Goal: Task Accomplishment & Management: Manage account settings

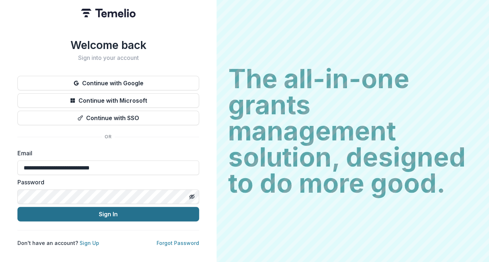
click at [102, 213] on button "Sign In" at bounding box center [108, 214] width 182 height 15
click at [99, 211] on button "Sign In" at bounding box center [108, 214] width 182 height 15
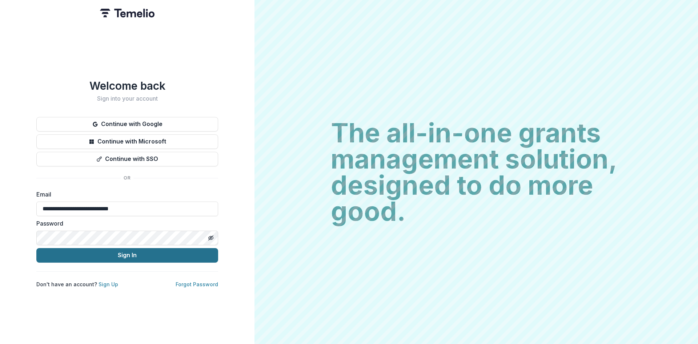
click at [121, 248] on button "Sign In" at bounding box center [127, 255] width 182 height 15
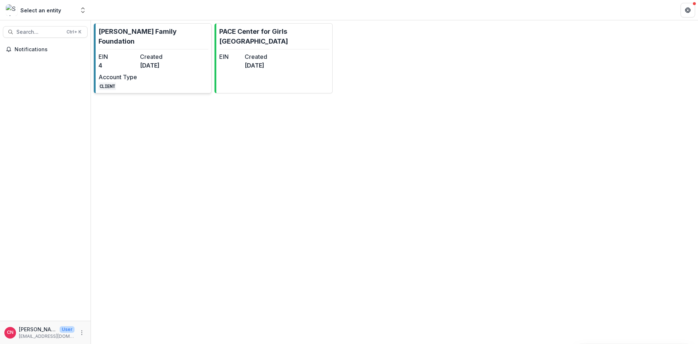
click at [151, 52] on dt "Created" at bounding box center [159, 56] width 39 height 9
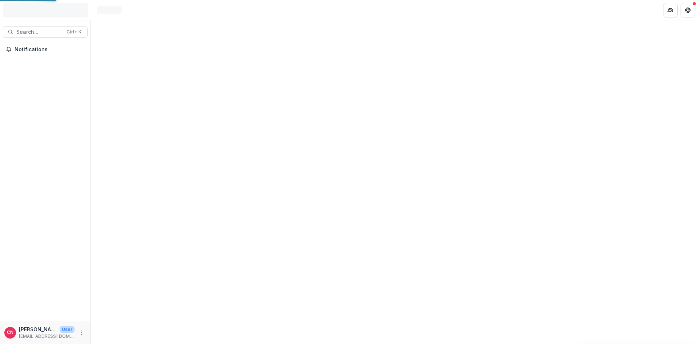
click at [151, 44] on div at bounding box center [394, 182] width 607 height 324
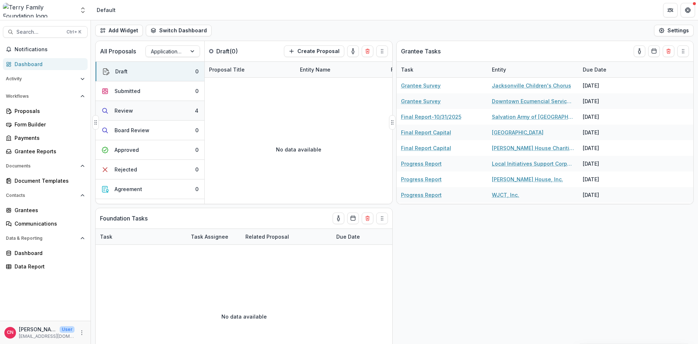
click at [120, 106] on button "Review 4" at bounding box center [150, 111] width 109 height 20
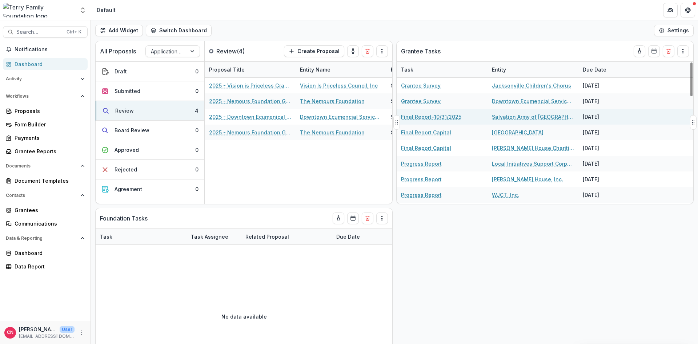
drag, startPoint x: 397, startPoint y: 125, endPoint x: 460, endPoint y: 122, distance: 63.6
click at [461, 122] on div "Grantee Tasks Task Entity Due Date Grantee Survey Jacksonville Children's Choru…" at bounding box center [544, 122] width 297 height 163
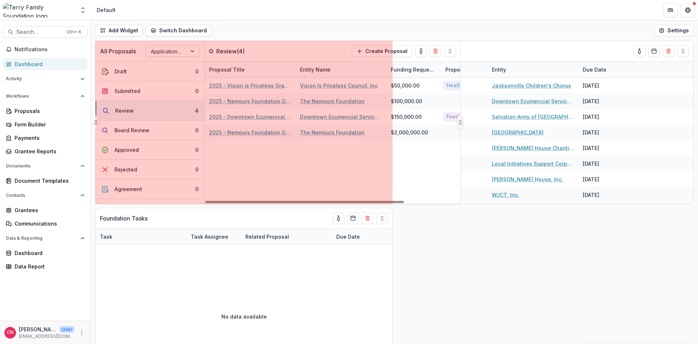
drag, startPoint x: 390, startPoint y: 122, endPoint x: 458, endPoint y: 121, distance: 67.9
click at [458, 121] on icon "Drag" at bounding box center [460, 123] width 6 height 6
drag, startPoint x: 391, startPoint y: 120, endPoint x: 444, endPoint y: 121, distance: 52.7
click at [444, 121] on icon "Drag" at bounding box center [445, 123] width 6 height 6
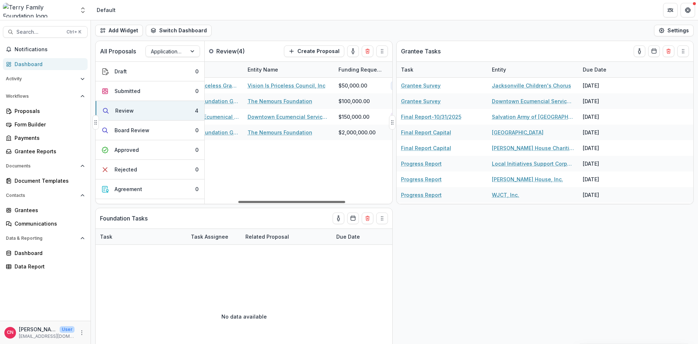
scroll to position [0, 48]
drag, startPoint x: 305, startPoint y: 201, endPoint x: 332, endPoint y: 202, distance: 27.3
click at [332, 202] on div at bounding box center [286, 202] width 107 height 2
click at [25, 210] on div "Grantees" at bounding box center [48, 210] width 67 height 8
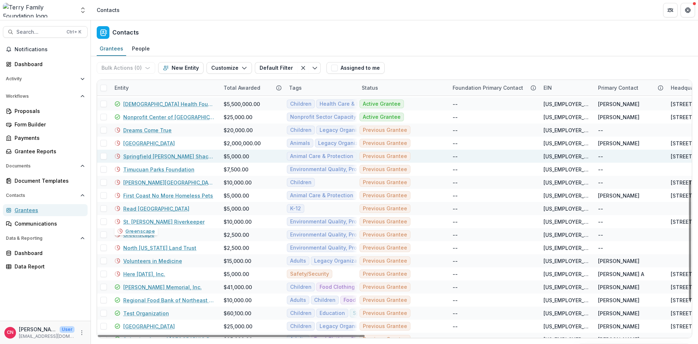
scroll to position [194, 0]
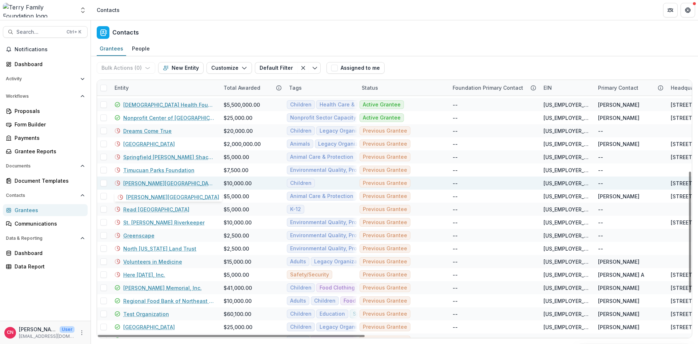
click at [141, 181] on link "[PERSON_NAME][GEOGRAPHIC_DATA]" at bounding box center [169, 183] width 92 height 8
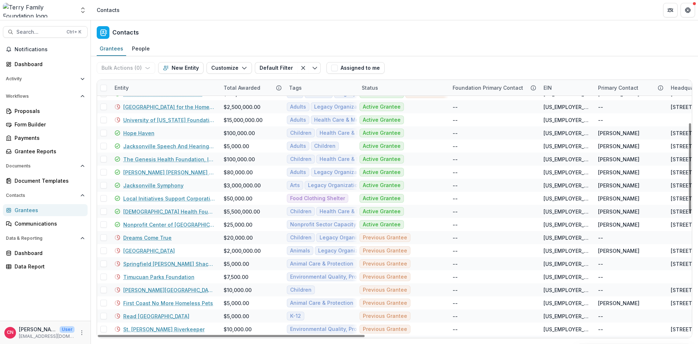
scroll to position [131, 0]
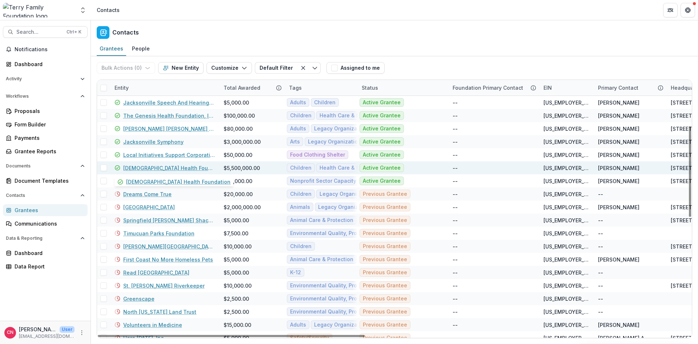
click at [149, 166] on link "[DEMOGRAPHIC_DATA] Health Foundation" at bounding box center [169, 168] width 92 height 8
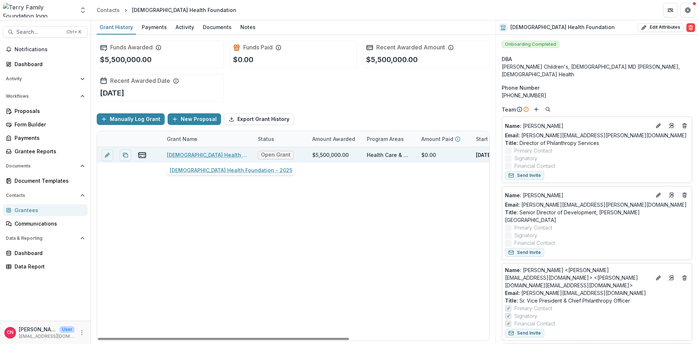
click at [206, 153] on link "[DEMOGRAPHIC_DATA] Health Foundation - 2025" at bounding box center [208, 155] width 82 height 8
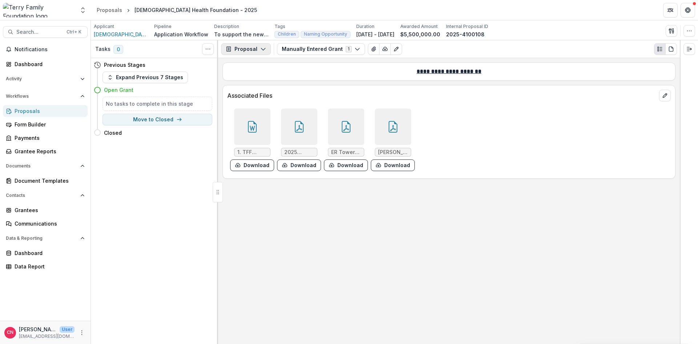
click at [263, 45] on button "Proposal" at bounding box center [246, 49] width 50 height 12
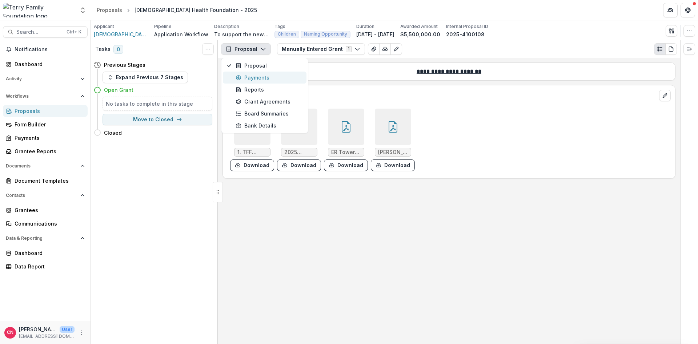
click at [256, 74] on div "Payments" at bounding box center [268, 78] width 66 height 8
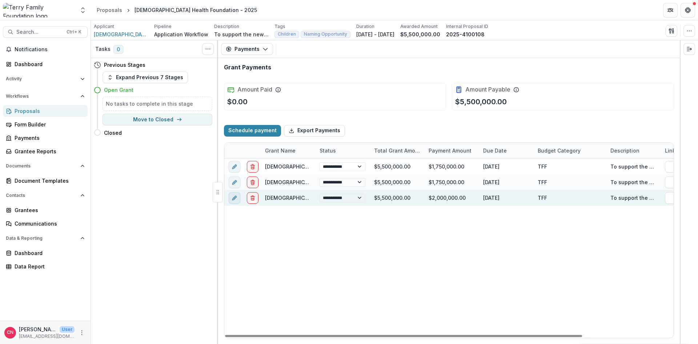
click at [232, 197] on icon "edit" at bounding box center [234, 198] width 6 height 6
select select "*****"
select select "**********"
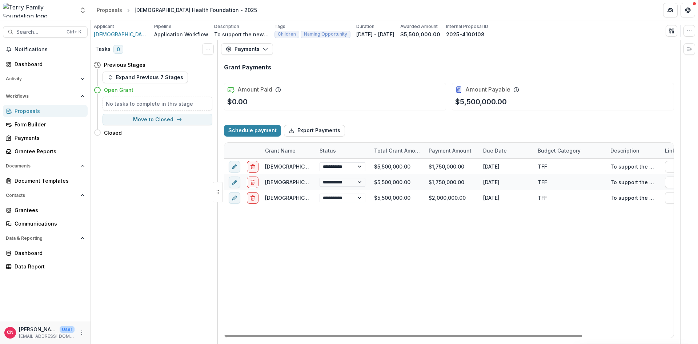
type input "**********"
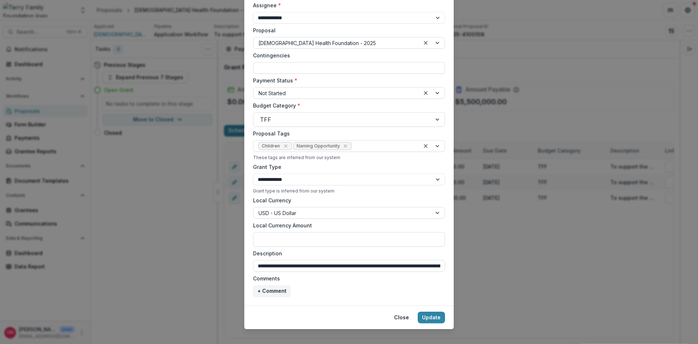
scroll to position [164, 0]
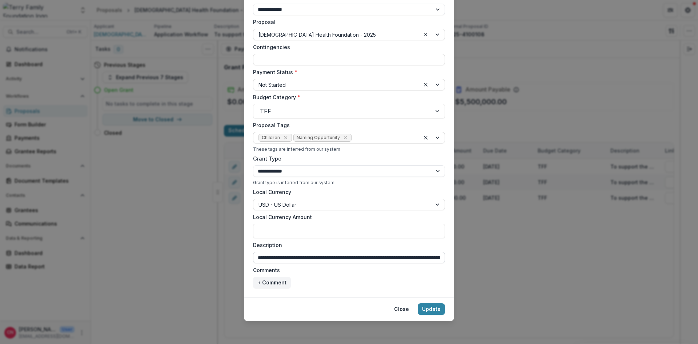
click at [352, 256] on input "**********" at bounding box center [349, 258] width 192 height 12
type input "**********"
click at [400, 306] on button "Close" at bounding box center [401, 309] width 24 height 12
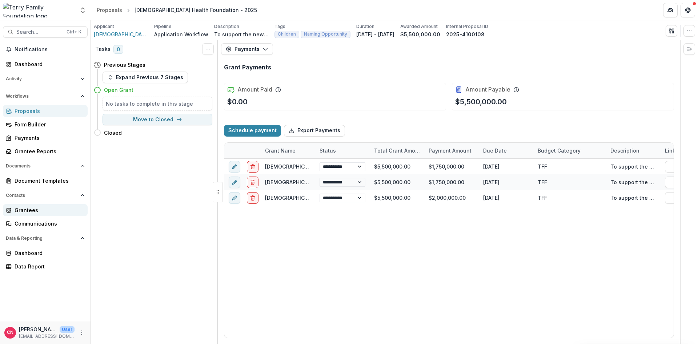
click at [29, 209] on div "Grantees" at bounding box center [48, 210] width 67 height 8
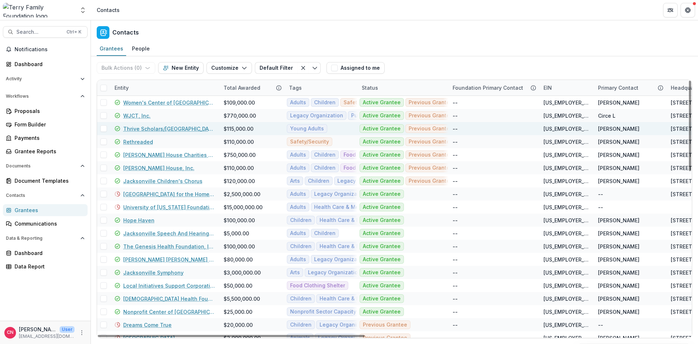
click at [150, 127] on link "Thrive Scholars/[GEOGRAPHIC_DATA]" at bounding box center [169, 129] width 92 height 8
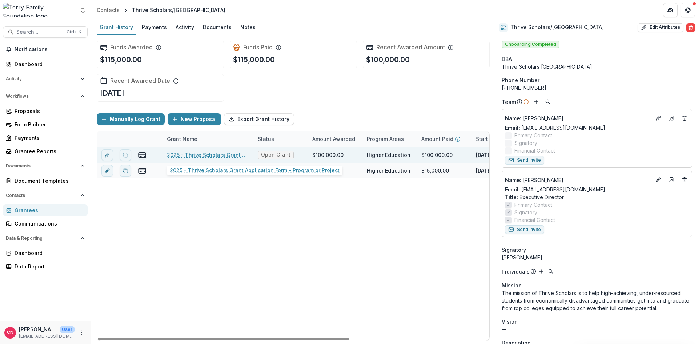
click at [208, 153] on link "2025 - Thrive Scholars Grant Application Form - Program or Project" at bounding box center [208, 155] width 82 height 8
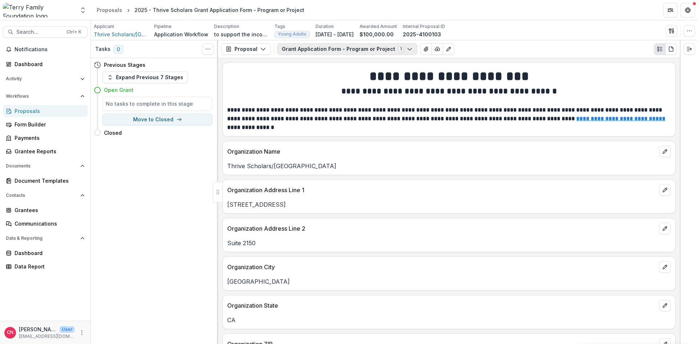
click at [401, 46] on button "Grant Application Form - Program or Project 1" at bounding box center [347, 49] width 140 height 12
click at [260, 48] on icon "button" at bounding box center [263, 49] width 6 height 6
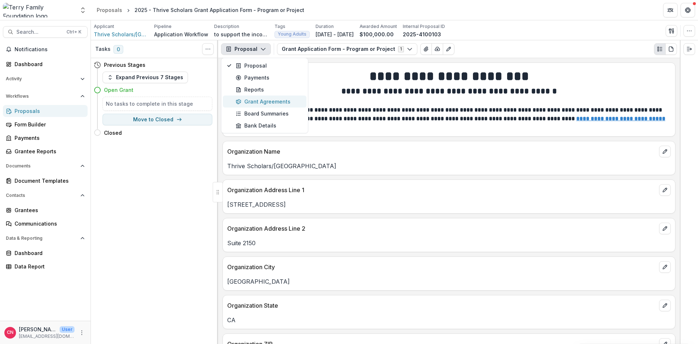
click at [261, 101] on div "Grant Agreements" at bounding box center [268, 102] width 66 height 8
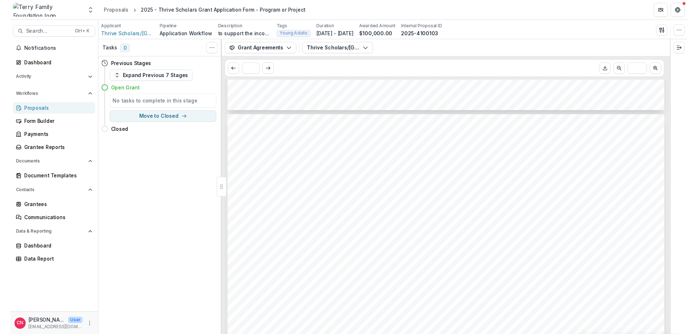
scroll to position [610, 0]
